Goal: Information Seeking & Learning: Understand process/instructions

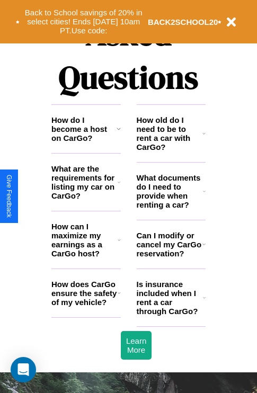
scroll to position [1284, 0]
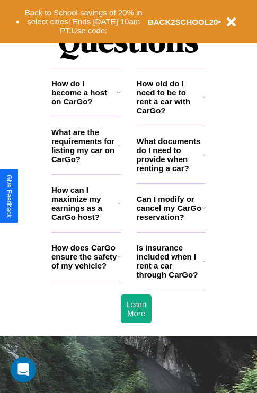
click at [119, 150] on icon at bounding box center [119, 146] width 3 height 8
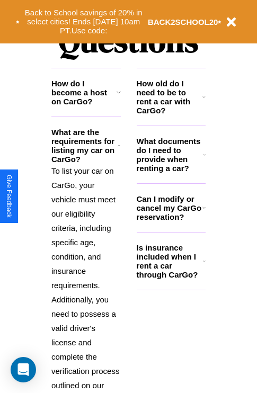
click at [204, 101] on icon at bounding box center [203, 97] width 3 height 8
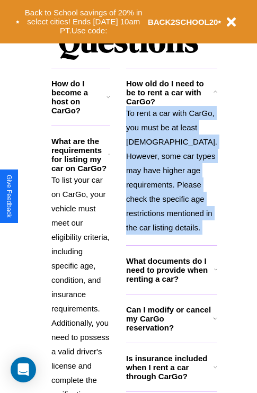
scroll to position [1327, 0]
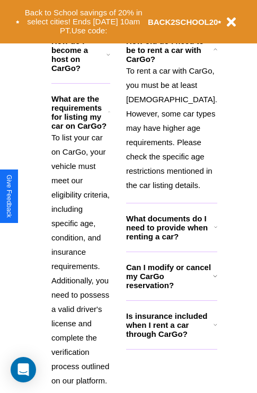
click at [171, 290] on h3 "Can I modify or cancel my CarGo reservation?" at bounding box center [169, 276] width 87 height 27
click at [86, 67] on h3 "How do I become a host on CarGo?" at bounding box center [78, 55] width 55 height 36
click at [171, 290] on h3 "Can I modify or cancel my CarGo reservation?" at bounding box center [169, 276] width 87 height 27
click at [110, 117] on icon at bounding box center [109, 112] width 2 height 8
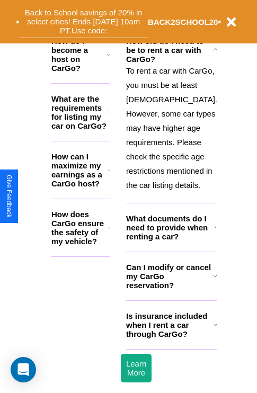
click at [83, 22] on button "Back to School savings of 20% in select cities! Ends [DATE] 10am PT. Use code:" at bounding box center [84, 21] width 128 height 33
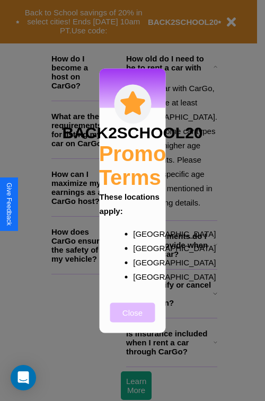
click at [132, 320] on button "Close" at bounding box center [132, 313] width 45 height 20
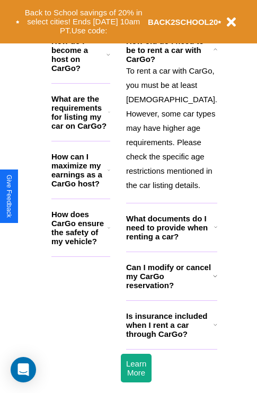
scroll to position [1032, 0]
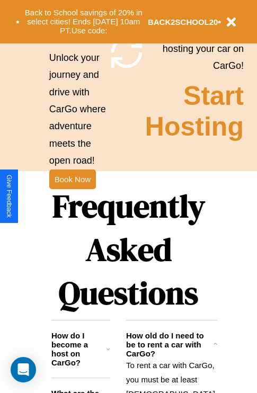
click at [72, 197] on h1 "Frequently Asked Questions" at bounding box center [128, 249] width 154 height 141
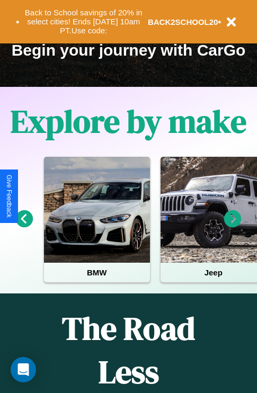
scroll to position [163, 0]
